Goal: Task Accomplishment & Management: Complete application form

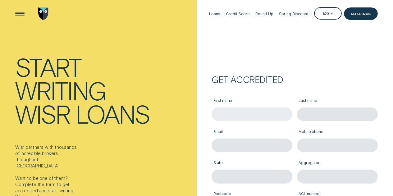
click at [247, 117] on input "First name" at bounding box center [252, 115] width 81 height 14
type input "[PERSON_NAME]"
type input "[PERSON_NAME][EMAIL_ADDRESS][DOMAIN_NAME]"
type input "0402799569"
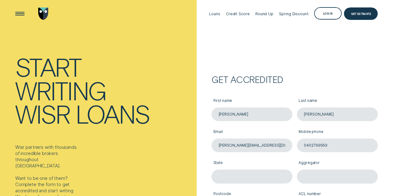
type input "QLD"
type input "4121"
click at [271, 83] on div "Get accredited" at bounding box center [295, 79] width 166 height 7
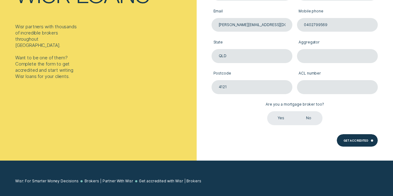
scroll to position [121, 0]
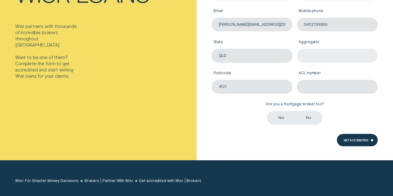
click at [328, 58] on input "Aggregator" at bounding box center [337, 56] width 81 height 14
type input "Connective"
click at [278, 77] on label "Postcode" at bounding box center [252, 73] width 81 height 13
click at [278, 80] on input "4121" at bounding box center [252, 87] width 81 height 14
click at [280, 118] on label "Yes" at bounding box center [281, 118] width 28 height 14
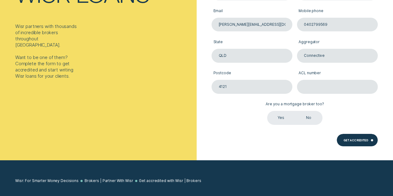
click at [267, 111] on input "Yes" at bounding box center [267, 111] width 0 height 0
click at [356, 145] on div "Get Accredited" at bounding box center [357, 140] width 41 height 12
type input "v"
paste input "389328"
type input "389328"
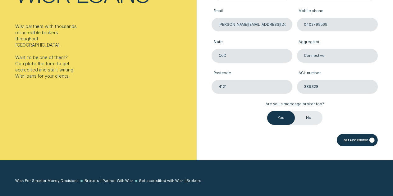
click at [357, 142] on div "Get Accredited" at bounding box center [356, 141] width 25 height 2
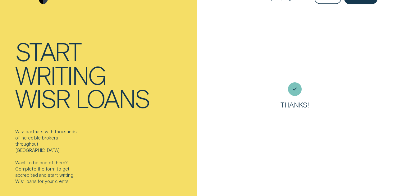
scroll to position [0, 0]
